Goal: Task Accomplishment & Management: Manage account settings

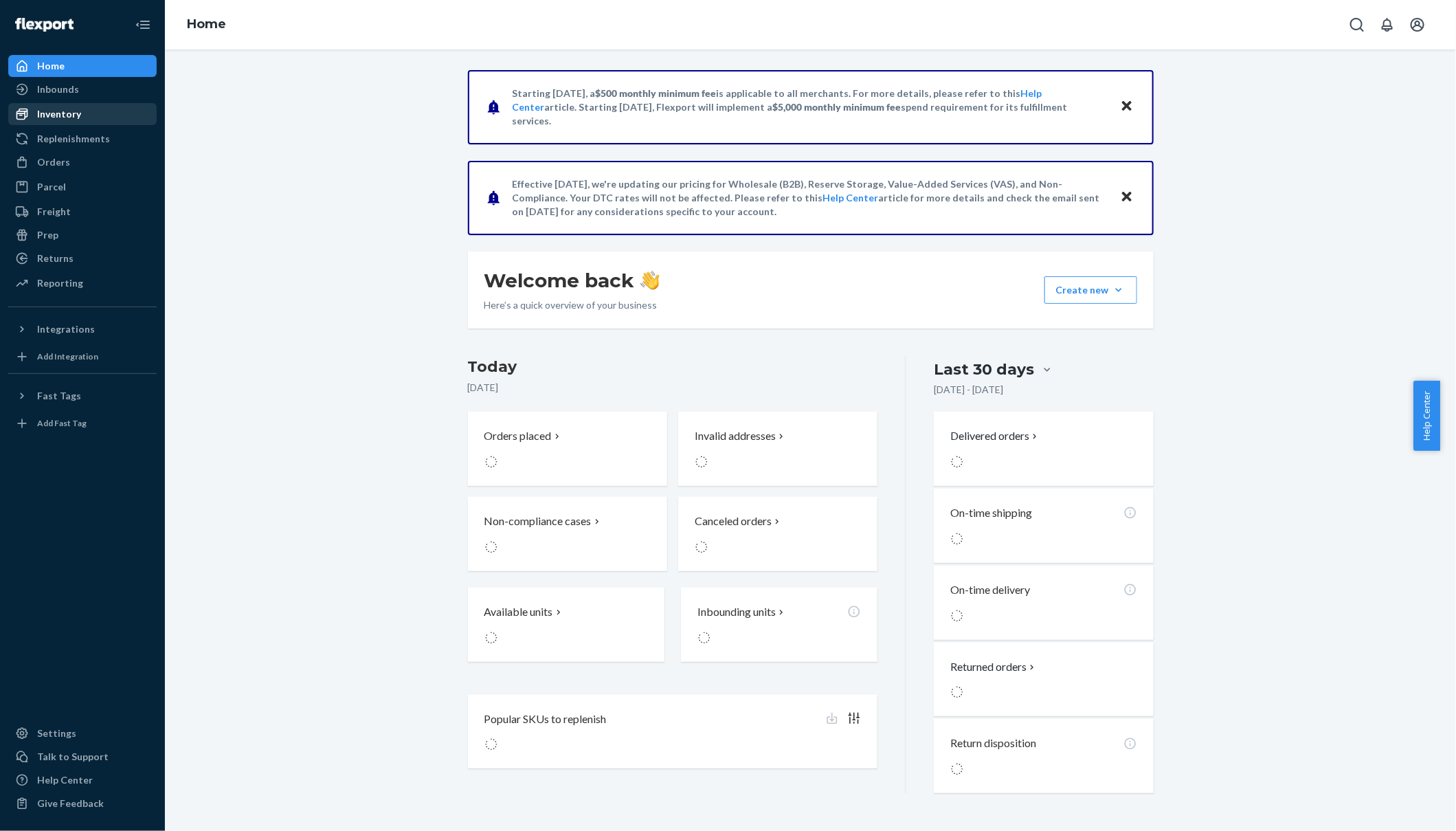
click at [53, 116] on div "Inventory" at bounding box center [58, 114] width 44 height 14
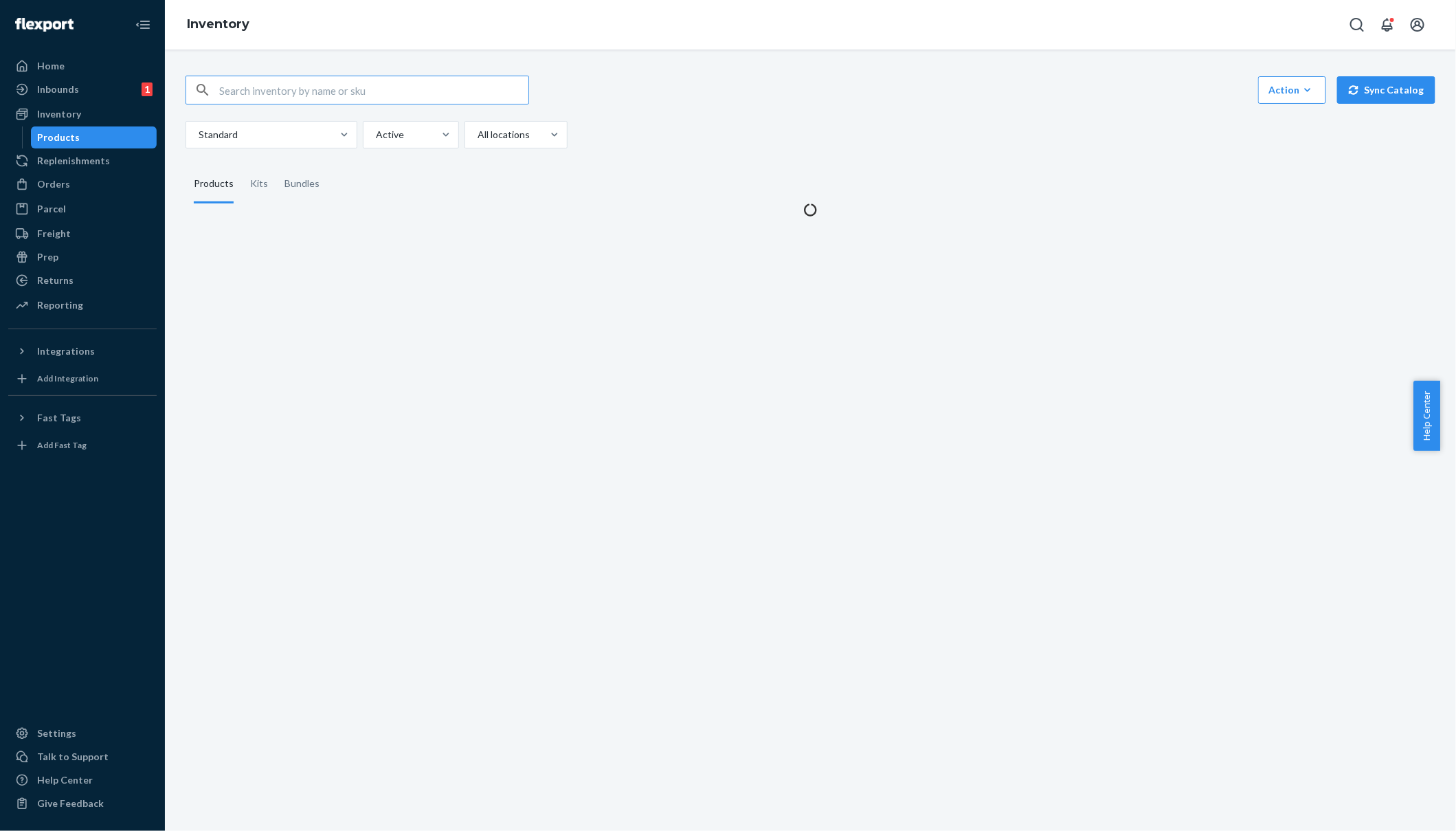
click at [888, 83] on div "Action Create product Create kit or bundle Bulk create products Bulk update pro…" at bounding box center [811, 90] width 1250 height 29
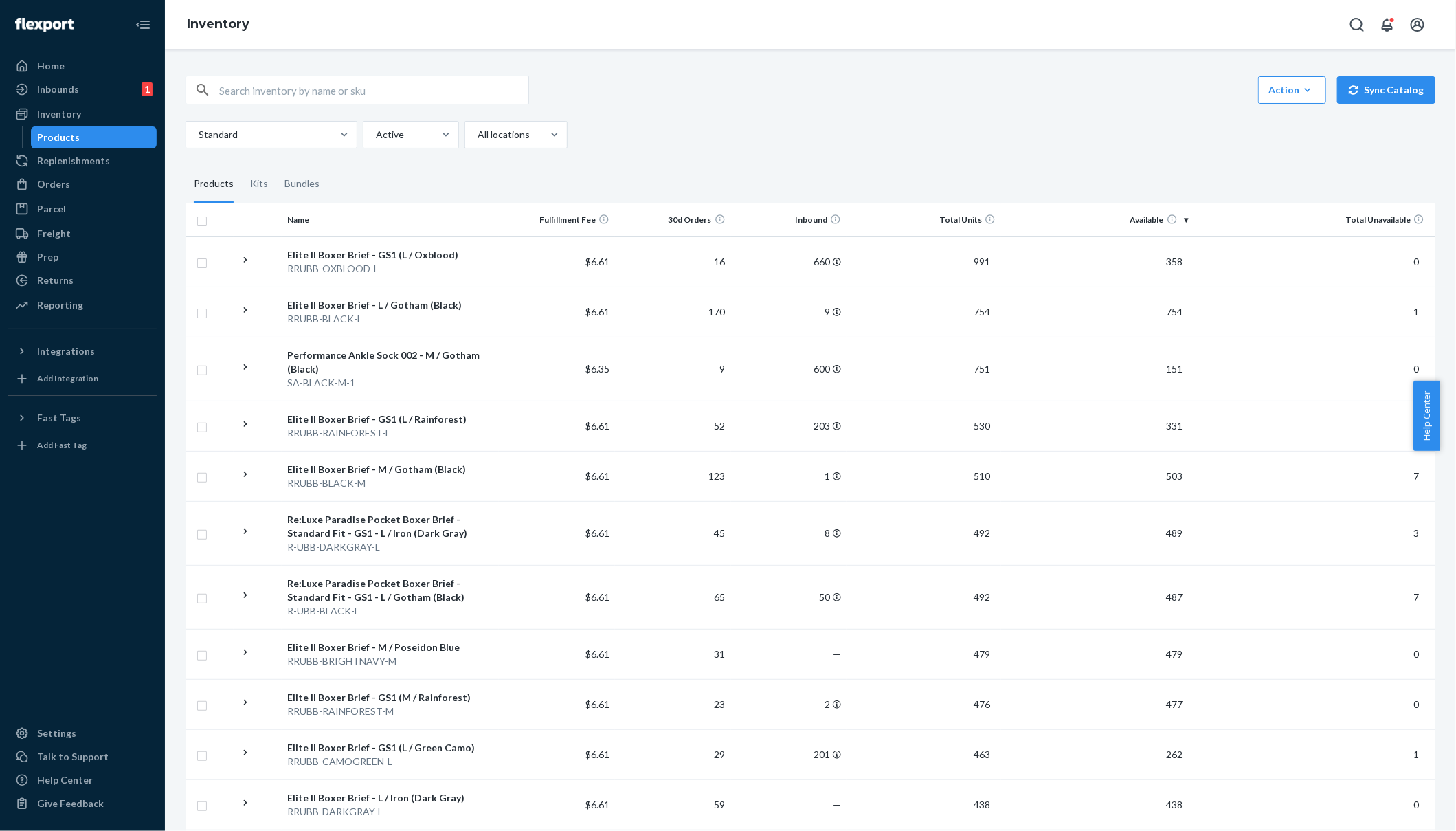
click at [284, 93] on input "text" at bounding box center [374, 90] width 310 height 27
paste input "R-BB-DARKGRAY-M"
type input "R-BB-DARKGRAY-M"
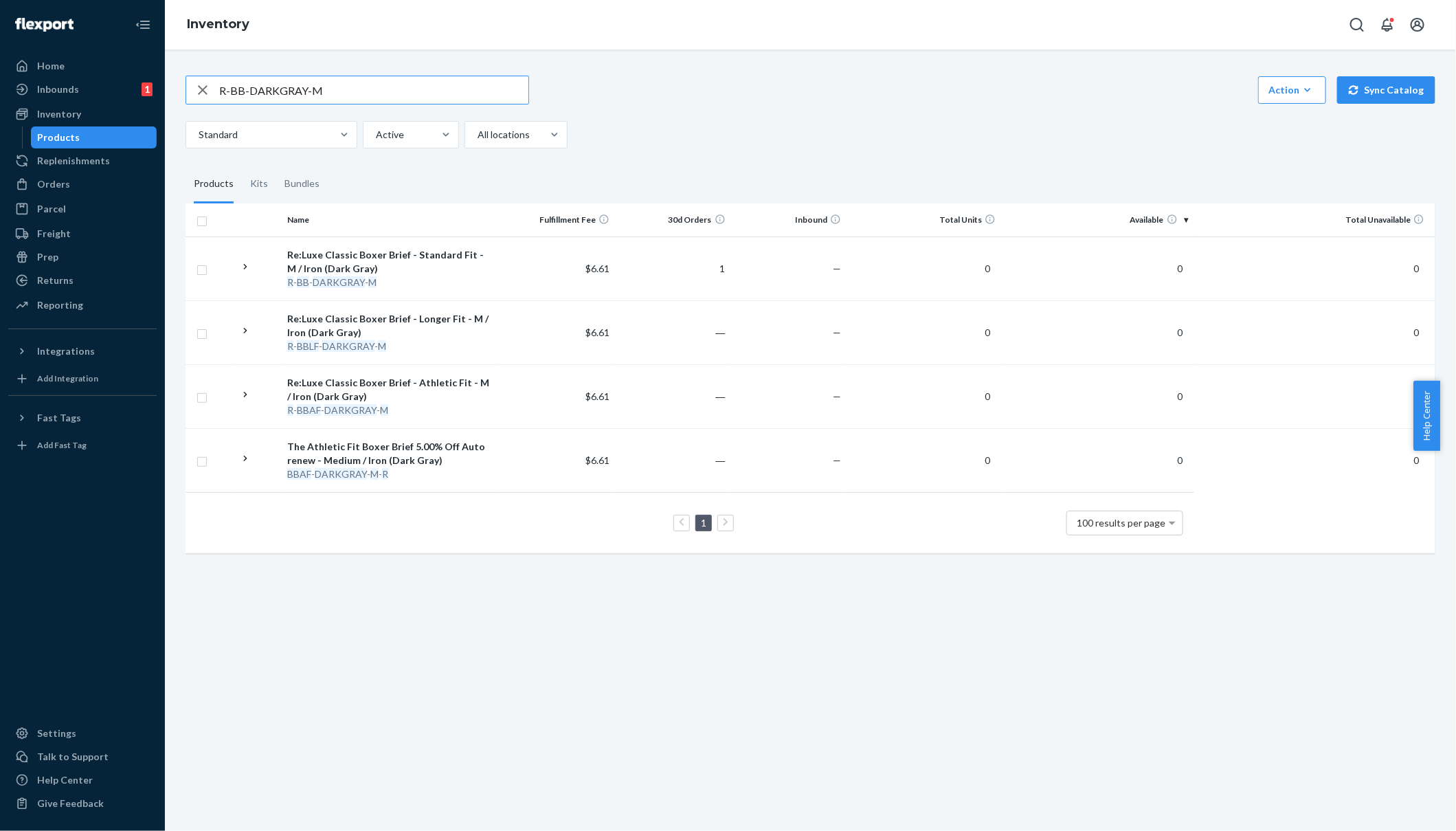
drag, startPoint x: 406, startPoint y: 88, endPoint x: 183, endPoint y: 70, distance: 223.7
click at [183, 70] on div "R-BB-DARKGRAY-M Action Create product Create kit or bundle Bulk create products…" at bounding box center [811, 313] width 1271 height 508
